Goal: Check status

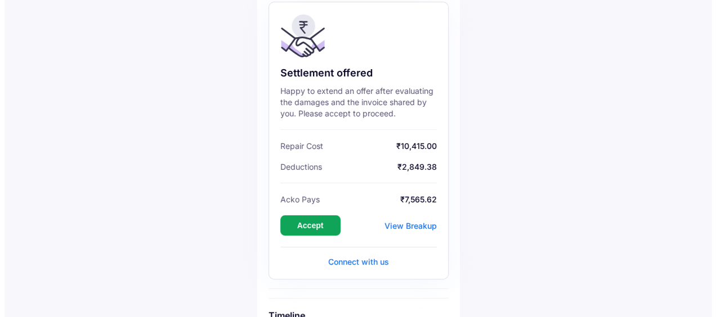
scroll to position [113, 0]
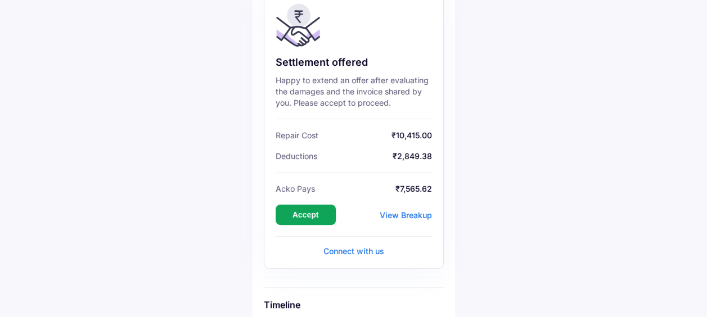
click at [418, 216] on div "View Breakup" at bounding box center [406, 215] width 52 height 10
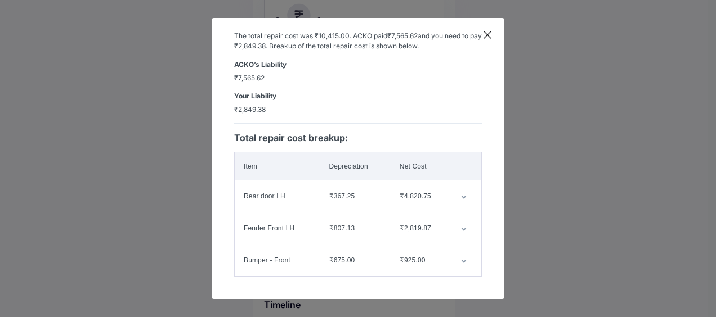
scroll to position [39, 0]
click at [458, 191] on td "customized table" at bounding box center [467, 197] width 30 height 32
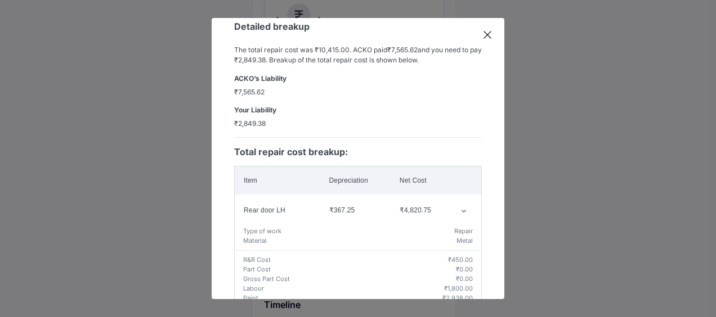
scroll to position [132, 0]
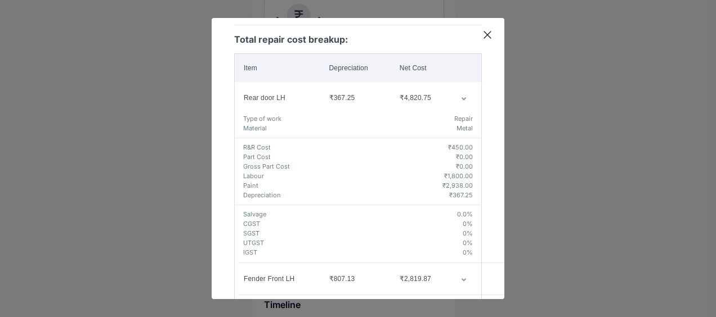
click at [461, 97] on icon "customized table" at bounding box center [464, 98] width 6 height 3
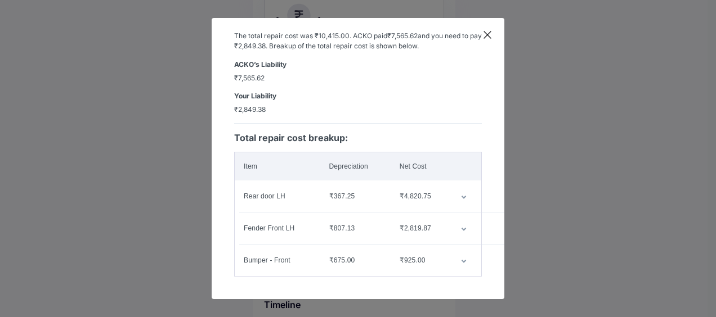
click at [488, 30] on icon at bounding box center [487, 34] width 11 height 11
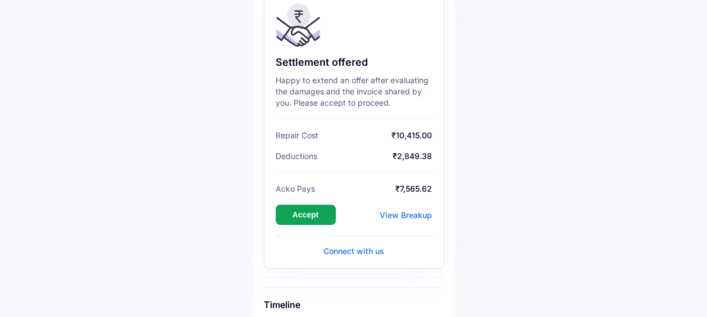
click at [392, 216] on div "View Breakup" at bounding box center [406, 215] width 52 height 10
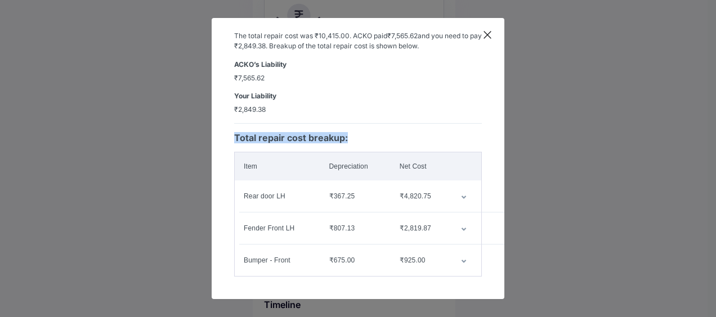
drag, startPoint x: 235, startPoint y: 129, endPoint x: 476, endPoint y: 268, distance: 277.8
click at [476, 268] on div "Detailed breakup The total repair cost was ₹10,415.00 . ACKO paid ₹7,565.62 and…" at bounding box center [358, 158] width 293 height 281
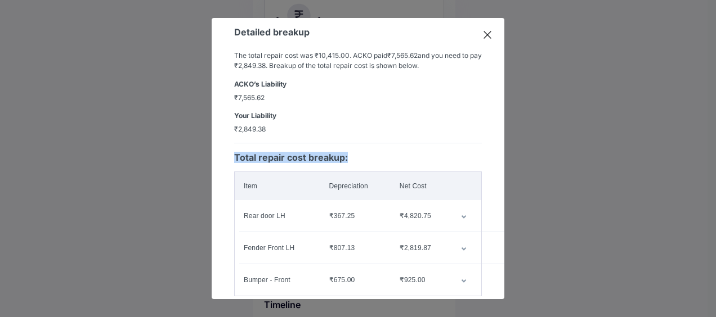
scroll to position [0, 0]
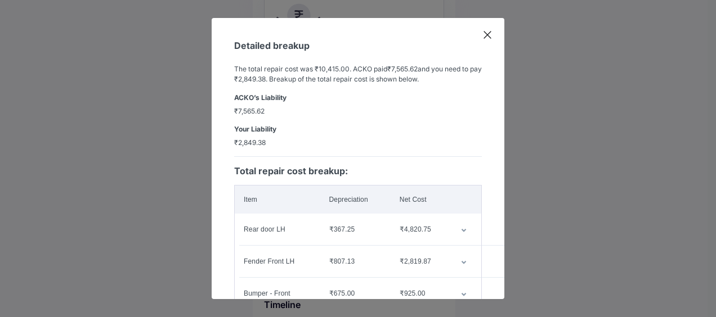
click at [302, 114] on span "₹7,565.62" at bounding box center [358, 111] width 248 height 10
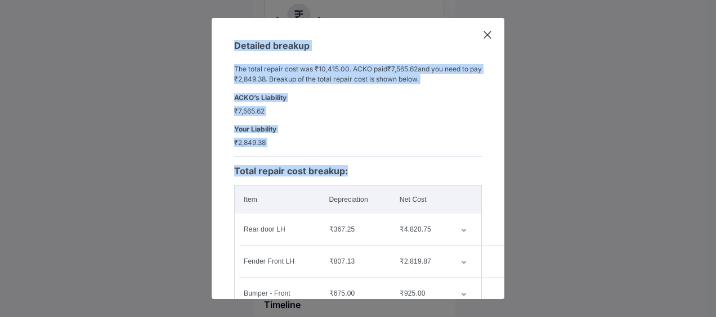
scroll to position [39, 0]
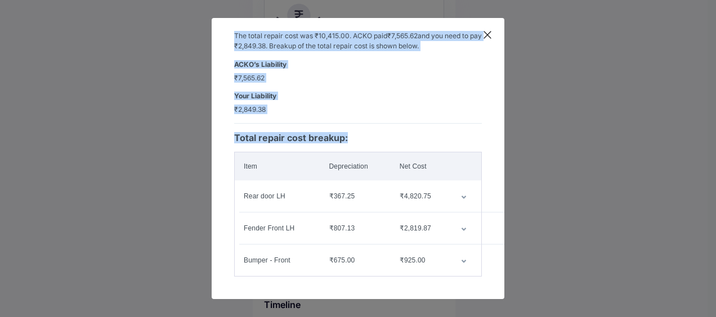
drag, startPoint x: 235, startPoint y: 45, endPoint x: 478, endPoint y: 272, distance: 332.8
click at [478, 272] on div "Detailed breakup The total repair cost was ₹10,415.00 . ACKO paid ₹7,565.62 and…" at bounding box center [358, 158] width 293 height 281
click at [484, 29] on div "Detailed breakup The total repair cost was ₹10,415.00 . ACKO paid ₹7,565.62 and…" at bounding box center [358, 158] width 293 height 281
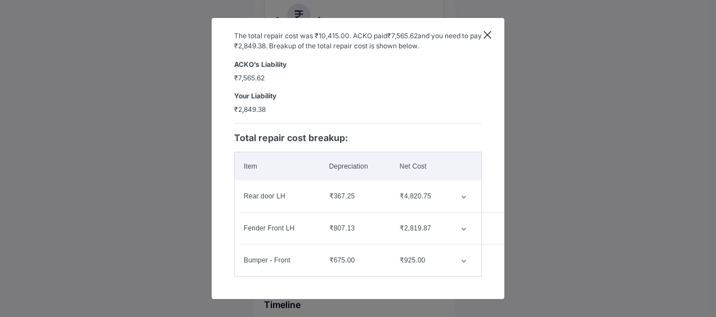
click at [487, 34] on icon at bounding box center [487, 34] width 11 height 11
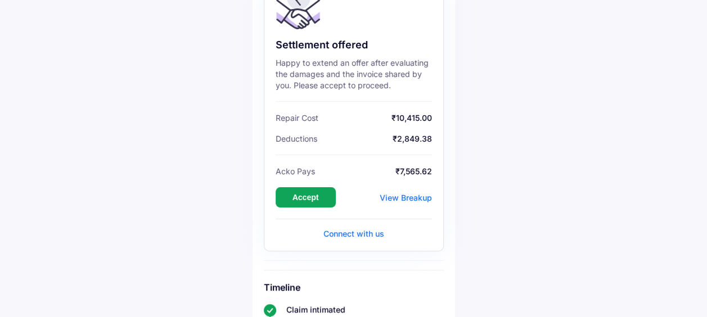
scroll to position [113, 0]
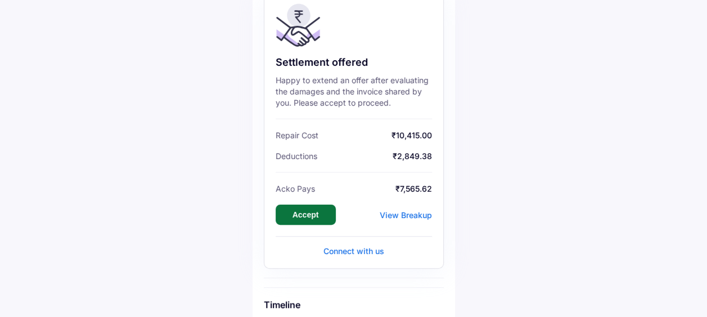
click at [322, 216] on button "Accept" at bounding box center [306, 215] width 60 height 20
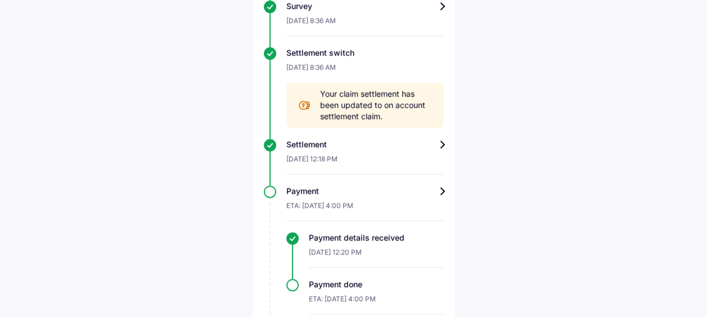
scroll to position [546, 0]
